Goal: Task Accomplishment & Management: Complete application form

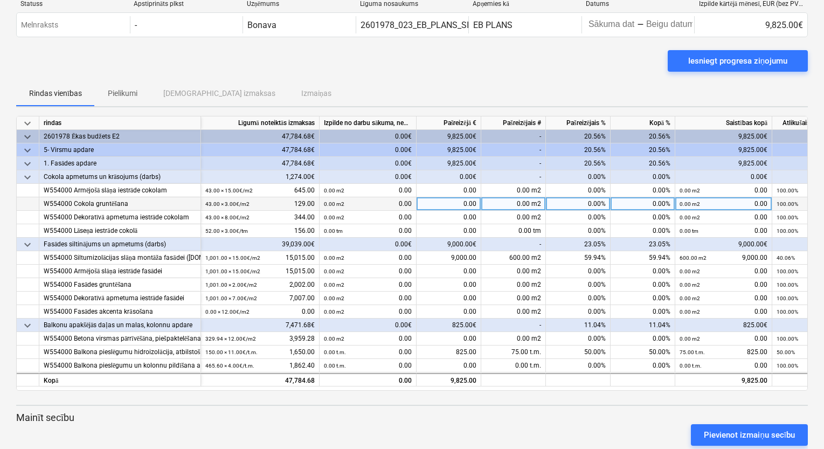
scroll to position [57, 0]
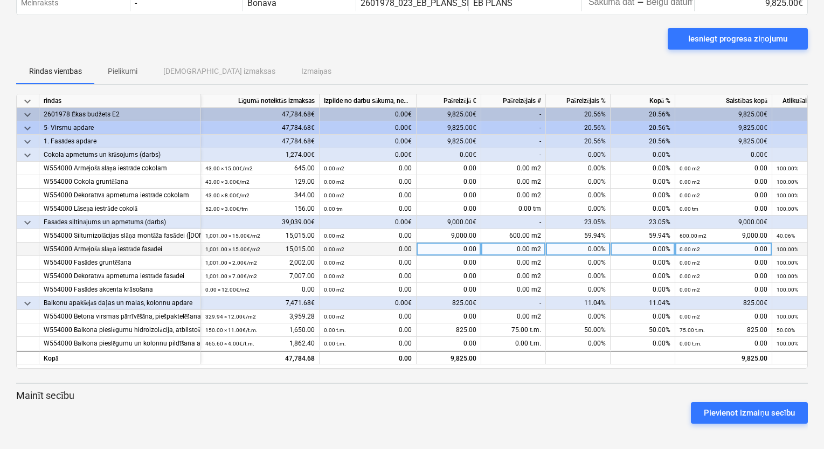
click at [519, 251] on div "0.00 m2" at bounding box center [513, 248] width 65 height 13
type input "50"
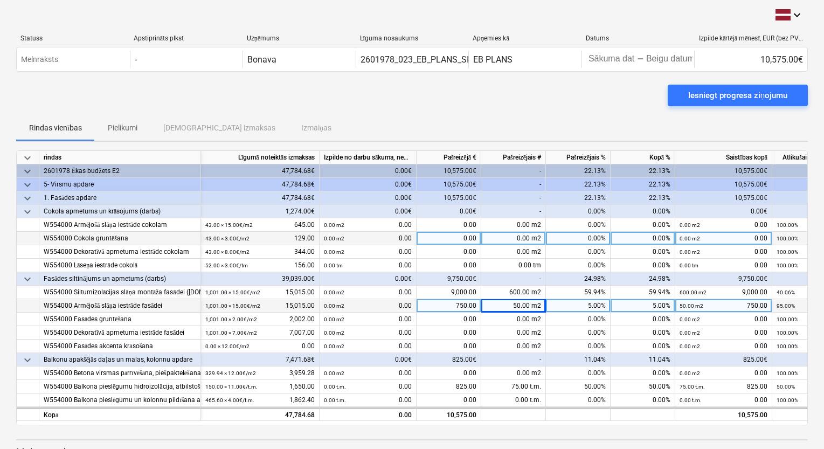
scroll to position [0, 0]
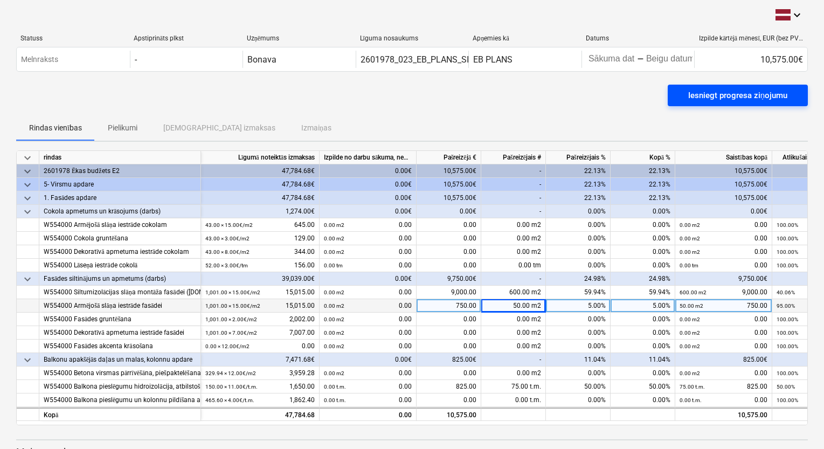
click at [739, 95] on div "Iesniegt progresa ziņojumu" at bounding box center [737, 95] width 99 height 14
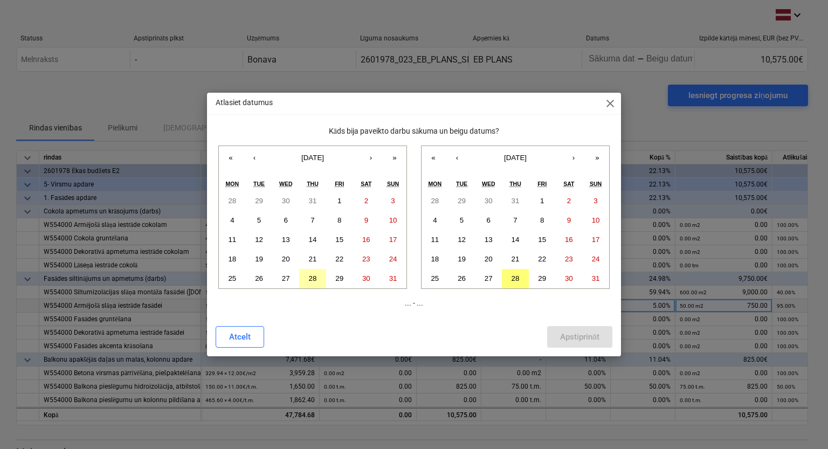
click at [313, 272] on button "28" at bounding box center [312, 278] width 27 height 19
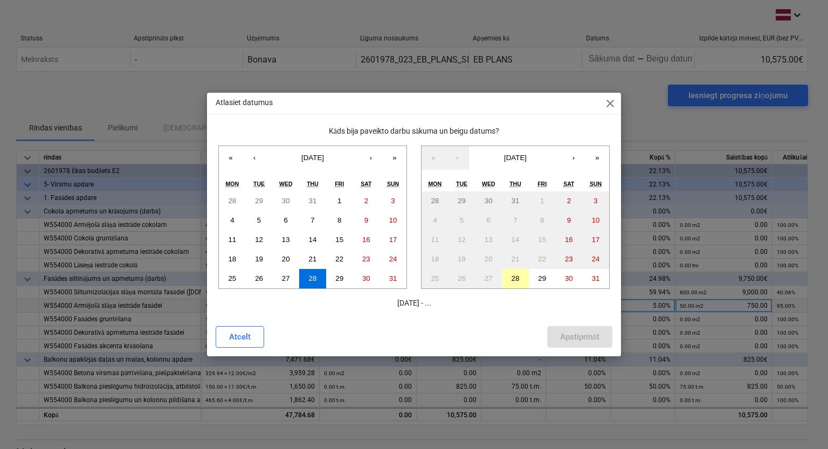
click at [516, 286] on button "28" at bounding box center [515, 278] width 27 height 19
click at [561, 333] on div "Apstiprināt" at bounding box center [579, 337] width 39 height 14
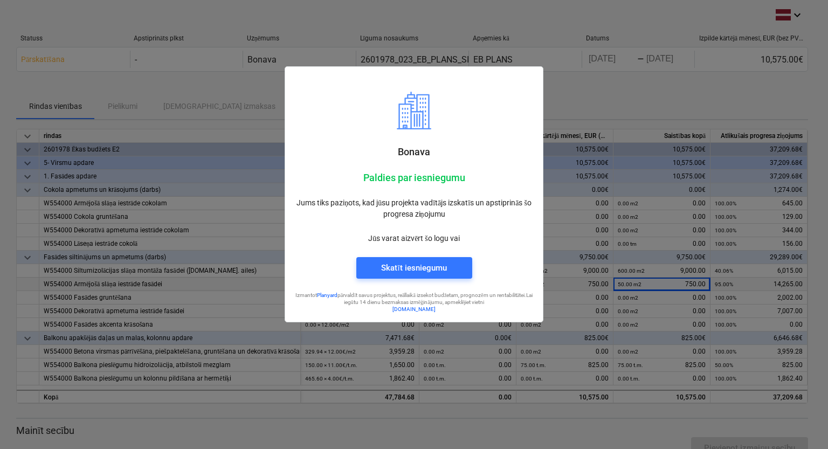
click at [589, 100] on div at bounding box center [414, 224] width 828 height 449
click at [440, 272] on div "Skatīt iesniegumu" at bounding box center [413, 268] width 65 height 14
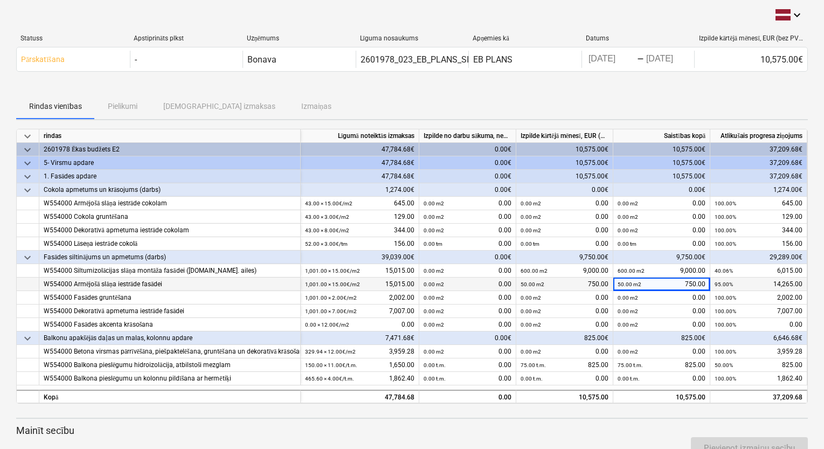
click at [570, 105] on div "Rindas vienības Pielikumi Apstiprinātas izmaksas Izmaiņas" at bounding box center [411, 106] width 791 height 26
